Goal: Navigation & Orientation: Understand site structure

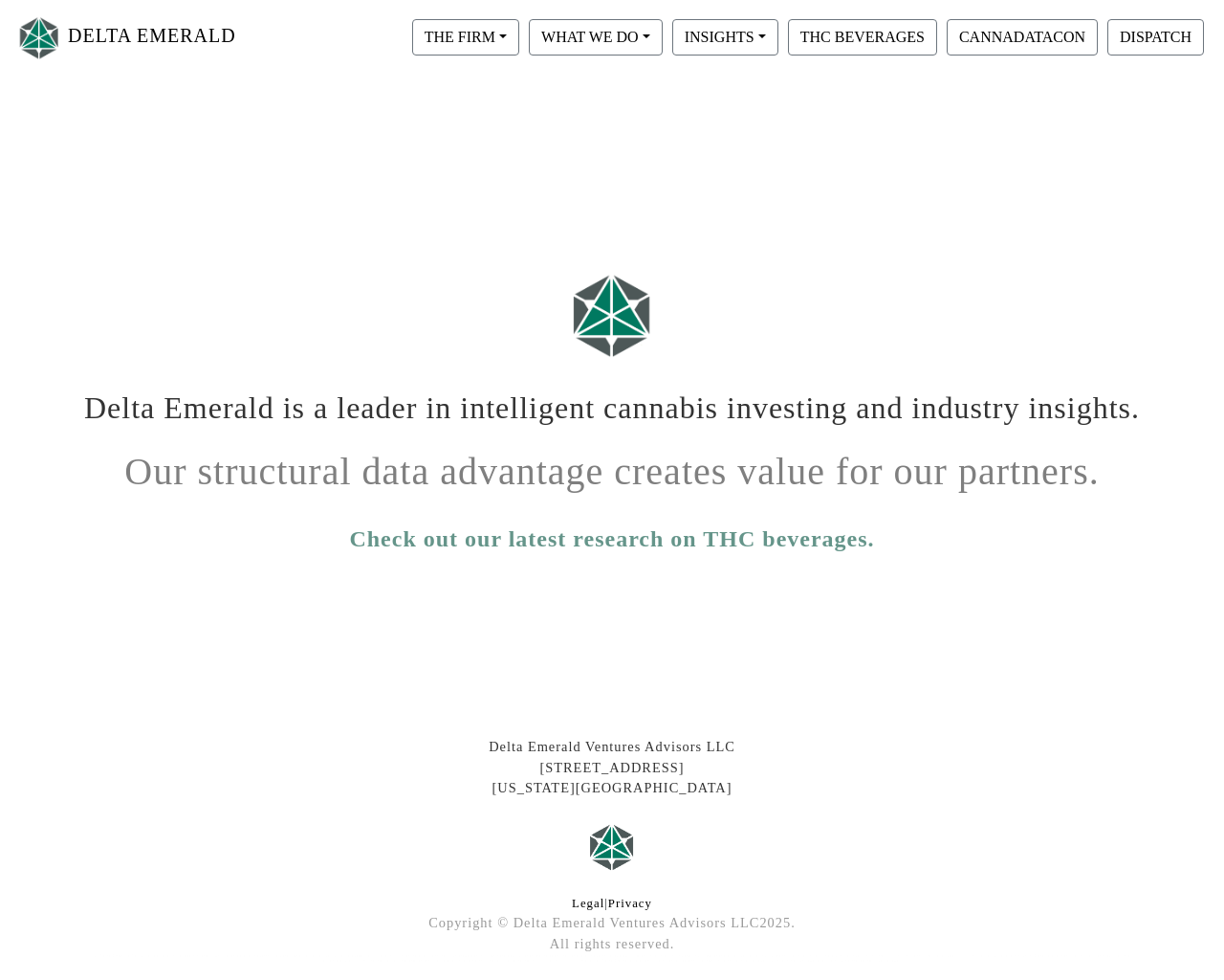
scroll to position [80, 0]
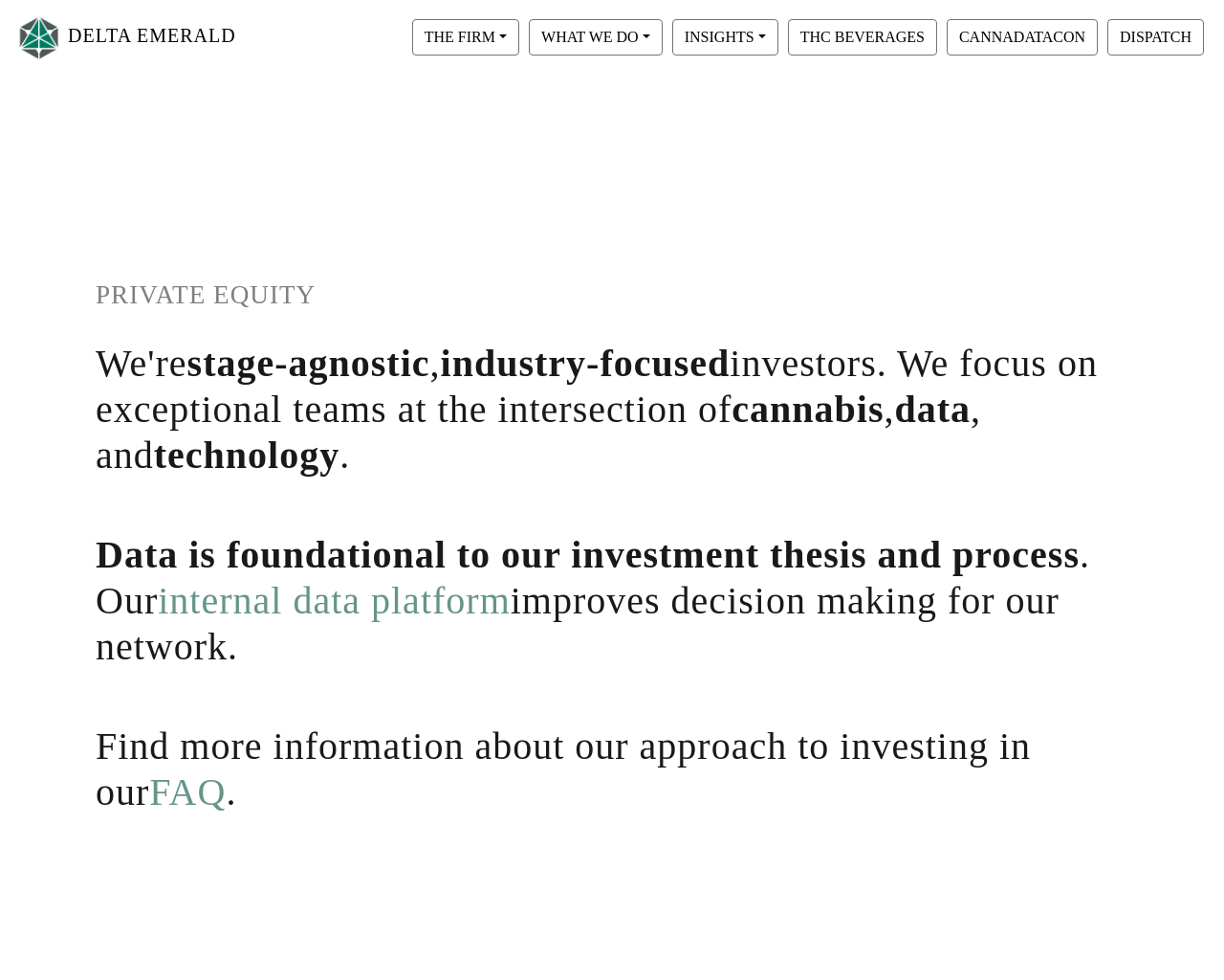
scroll to position [336, 0]
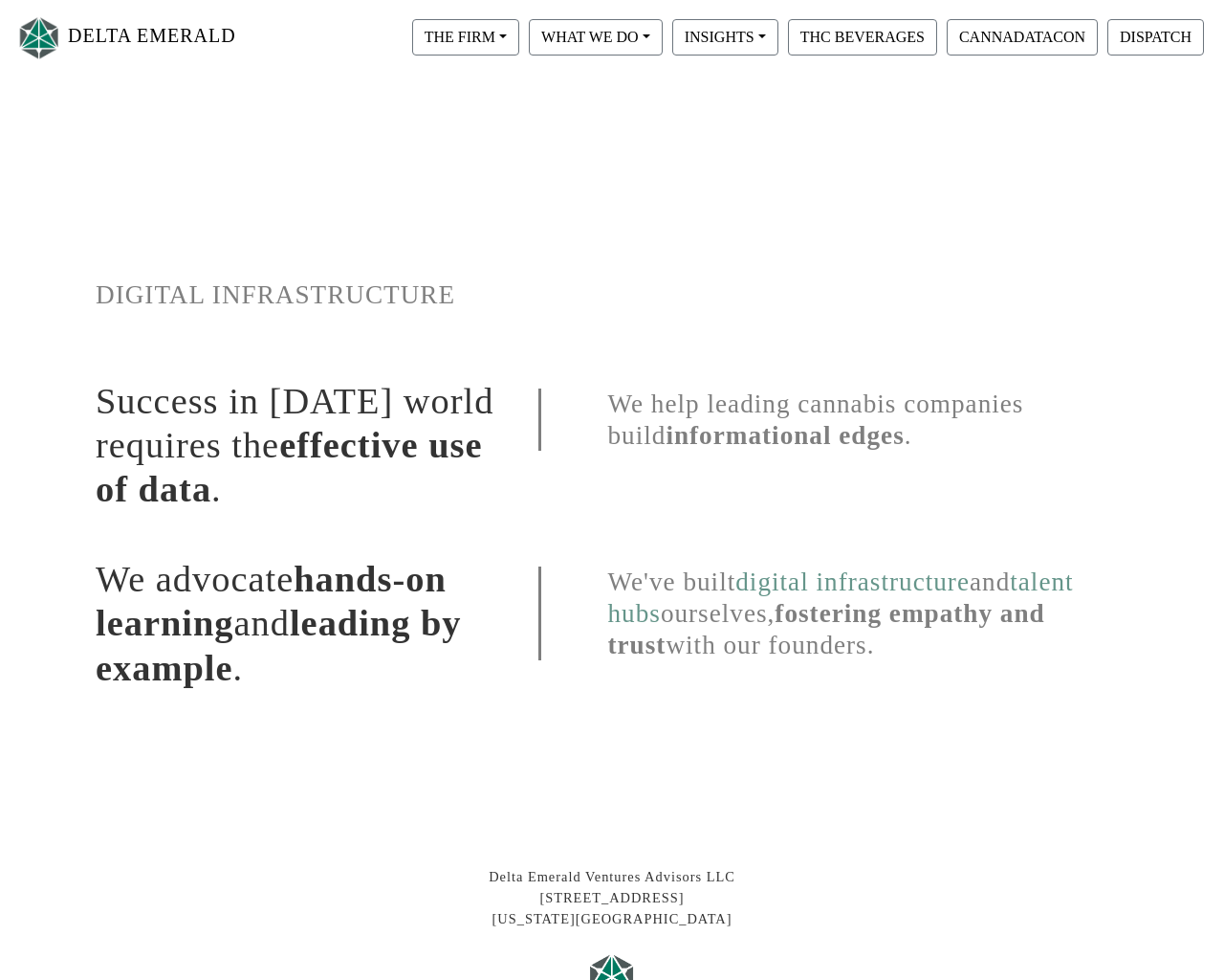
scroll to position [210, 0]
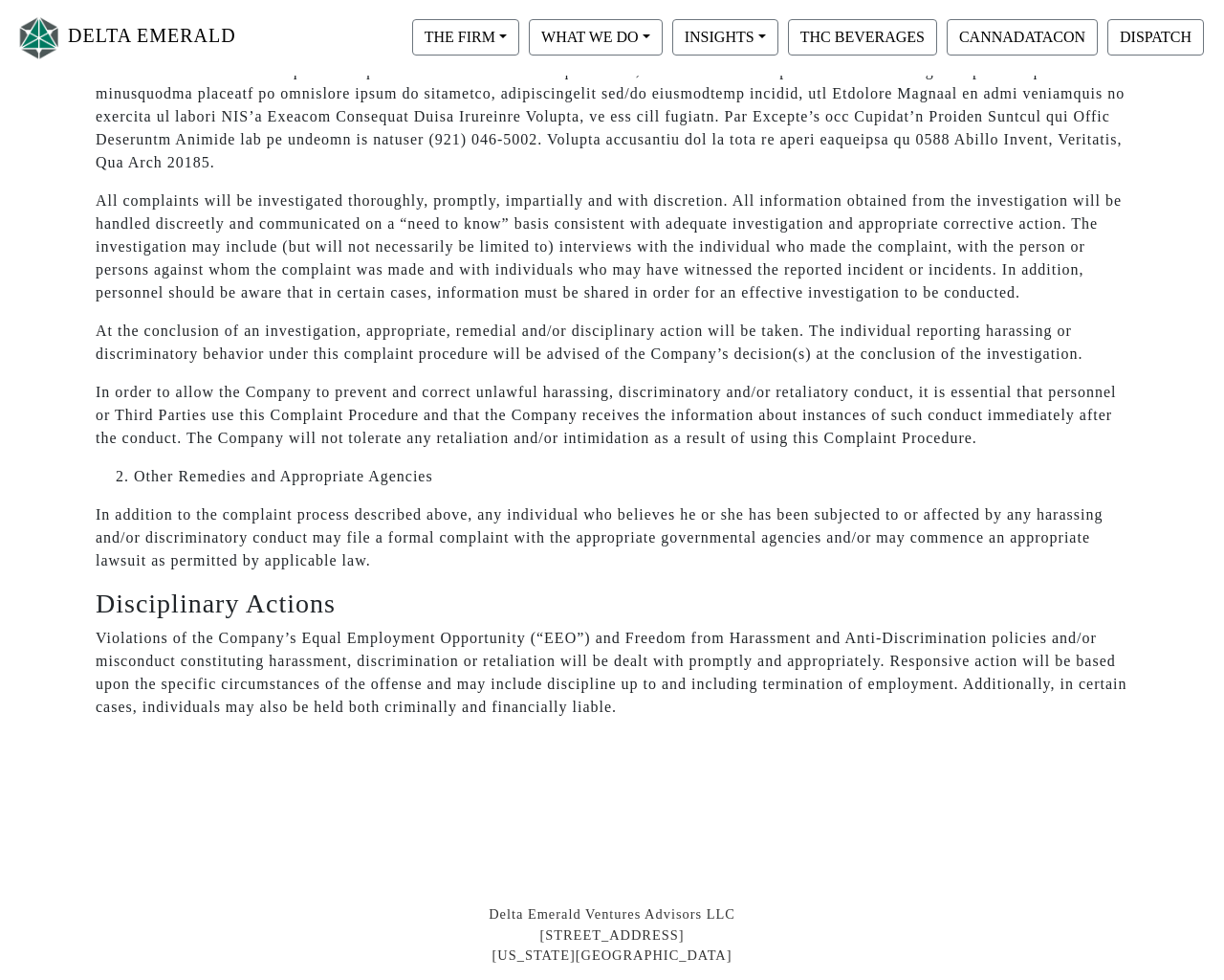
scroll to position [12183, 0]
